Goal: Task Accomplishment & Management: Use online tool/utility

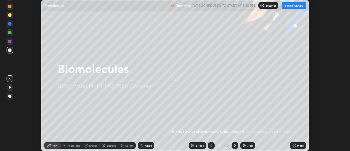
scroll to position [151, 349]
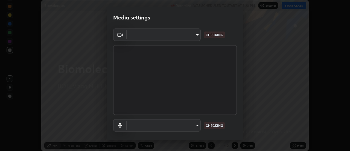
type input "49514f1495b9c5d0977e7508000f12f00f2077e93c2f141dba74ea62c9b00c4b"
click at [196, 124] on body "Erase all Biomolecules Recording WAS SCHEDULED TO START AT 3:20 PM Settings STA…" at bounding box center [175, 75] width 350 height 151
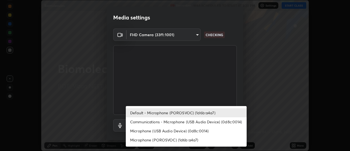
click at [192, 141] on li "Microphone (POROSVOC) (1d6b:a4a7)" at bounding box center [186, 139] width 121 height 9
type input "b7833be70fc988b69c834129d864579f1c395db558ae8af6c19f2900bf9407f3"
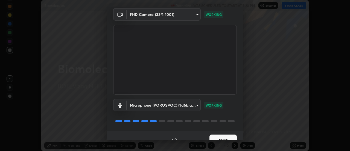
scroll to position [29, 0]
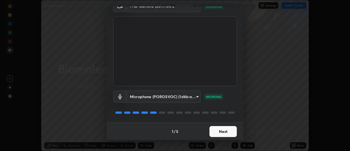
click at [224, 131] on button "Next" at bounding box center [222, 131] width 27 height 11
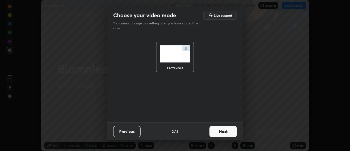
scroll to position [0, 0]
click at [227, 132] on button "Next" at bounding box center [222, 131] width 27 height 11
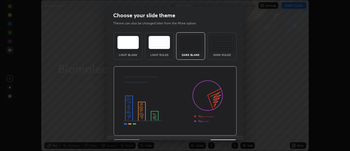
scroll to position [13, 0]
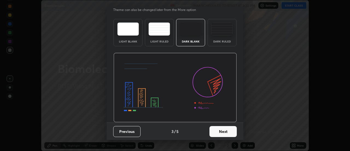
click at [226, 130] on button "Next" at bounding box center [222, 131] width 27 height 11
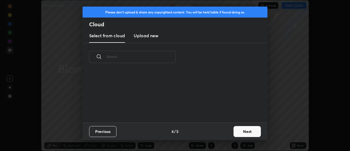
scroll to position [0, 0]
click at [237, 132] on button "Next" at bounding box center [246, 131] width 27 height 11
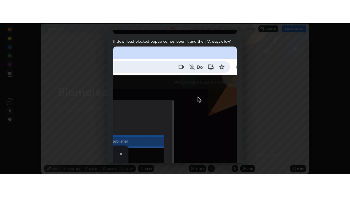
scroll to position [140, 0]
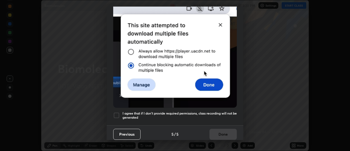
click at [117, 112] on div at bounding box center [116, 115] width 7 height 7
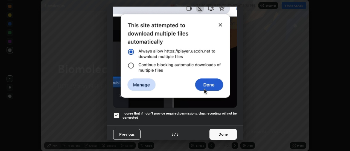
click at [218, 129] on button "Done" at bounding box center [222, 133] width 27 height 11
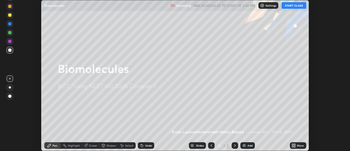
click at [290, 5] on button "START CLASS" at bounding box center [293, 5] width 25 height 7
click at [293, 144] on icon at bounding box center [292, 143] width 1 height 1
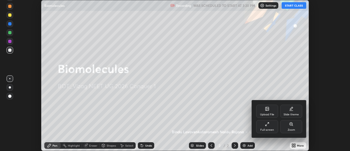
click at [269, 128] on div "Full screen" at bounding box center [267, 129] width 14 height 3
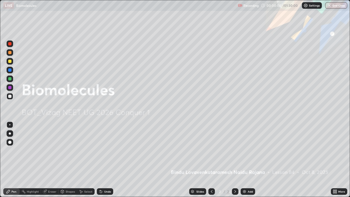
scroll to position [197, 350]
click at [243, 150] on img at bounding box center [244, 191] width 4 height 4
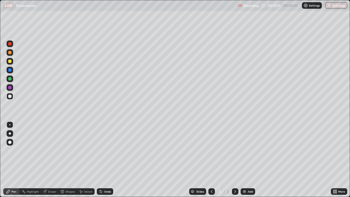
click at [10, 134] on div at bounding box center [10, 133] width 2 height 2
click at [9, 53] on div at bounding box center [9, 52] width 3 height 3
click at [10, 79] on div at bounding box center [9, 78] width 3 height 3
click at [246, 150] on img at bounding box center [244, 191] width 4 height 4
click at [11, 62] on div at bounding box center [9, 61] width 3 height 3
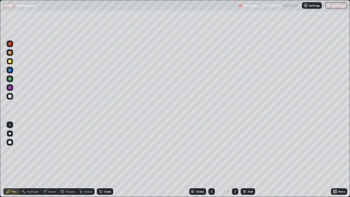
click at [51, 150] on div "Eraser" at bounding box center [52, 191] width 8 height 3
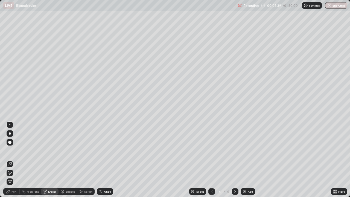
click at [15, 150] on div "Pen" at bounding box center [13, 191] width 5 height 3
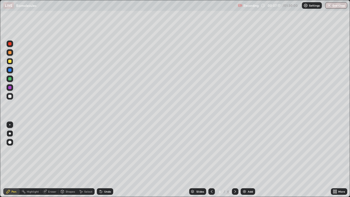
click at [10, 53] on div at bounding box center [9, 52] width 3 height 3
click at [11, 63] on div at bounding box center [9, 61] width 3 height 3
click at [11, 79] on div at bounding box center [9, 78] width 3 height 3
click at [11, 97] on div at bounding box center [9, 96] width 3 height 3
click at [9, 70] on div at bounding box center [9, 69] width 3 height 3
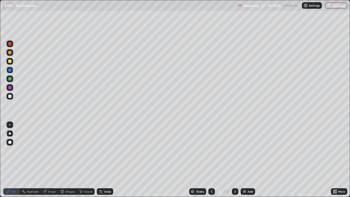
click at [245, 150] on img at bounding box center [244, 191] width 4 height 4
click at [11, 61] on div at bounding box center [9, 61] width 3 height 3
click at [10, 78] on div at bounding box center [9, 78] width 3 height 3
click at [11, 62] on div at bounding box center [9, 61] width 3 height 3
click at [36, 150] on div "Highlight" at bounding box center [33, 191] width 12 height 3
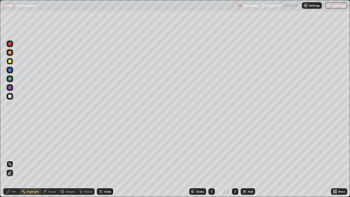
click at [52, 150] on div "Eraser" at bounding box center [52, 191] width 8 height 3
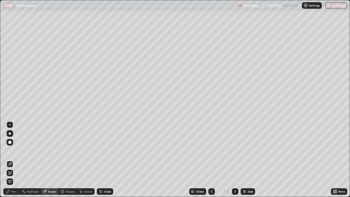
click at [11, 143] on div at bounding box center [9, 141] width 3 height 3
click at [14, 150] on div "Pen" at bounding box center [13, 191] width 5 height 3
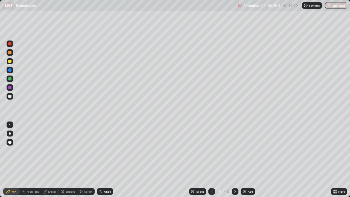
click at [11, 53] on div at bounding box center [9, 52] width 3 height 3
click at [10, 60] on div at bounding box center [9, 61] width 3 height 3
click at [12, 96] on div at bounding box center [10, 96] width 7 height 7
click at [211, 150] on icon at bounding box center [211, 191] width 4 height 4
click at [234, 150] on icon at bounding box center [235, 191] width 4 height 4
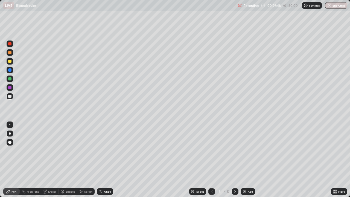
click at [244, 150] on img at bounding box center [244, 191] width 4 height 4
click at [208, 150] on div at bounding box center [211, 191] width 7 height 7
click at [245, 150] on img at bounding box center [244, 191] width 4 height 4
click at [10, 62] on div at bounding box center [9, 61] width 3 height 3
click at [10, 96] on div at bounding box center [9, 96] width 3 height 3
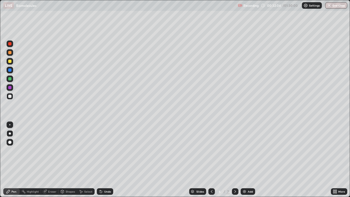
click at [211, 150] on icon at bounding box center [211, 191] width 4 height 4
click at [211, 150] on icon at bounding box center [212, 191] width 2 height 3
click at [234, 150] on div at bounding box center [235, 191] width 7 height 7
click at [235, 150] on icon at bounding box center [235, 191] width 4 height 4
click at [244, 150] on img at bounding box center [244, 191] width 4 height 4
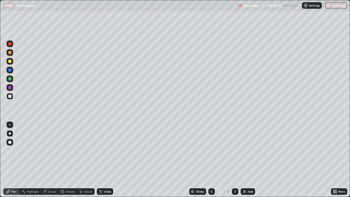
click at [11, 61] on div at bounding box center [9, 61] width 3 height 3
click at [245, 150] on img at bounding box center [244, 191] width 4 height 4
click at [11, 54] on div at bounding box center [10, 52] width 7 height 7
click at [10, 61] on div at bounding box center [9, 61] width 3 height 3
click at [245, 150] on img at bounding box center [244, 191] width 4 height 4
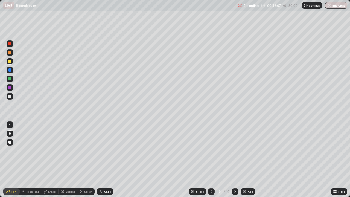
click at [9, 97] on div at bounding box center [9, 96] width 3 height 3
click at [50, 150] on div "Eraser" at bounding box center [52, 191] width 8 height 3
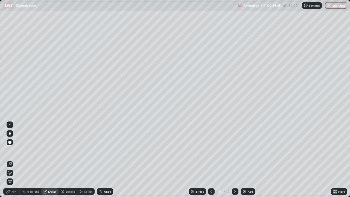
click at [14, 150] on div "Pen" at bounding box center [13, 191] width 5 height 3
